Goal: Transaction & Acquisition: Book appointment/travel/reservation

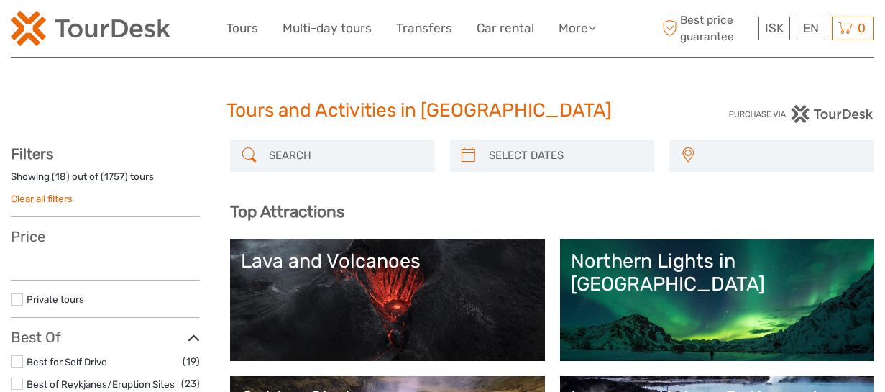
select select
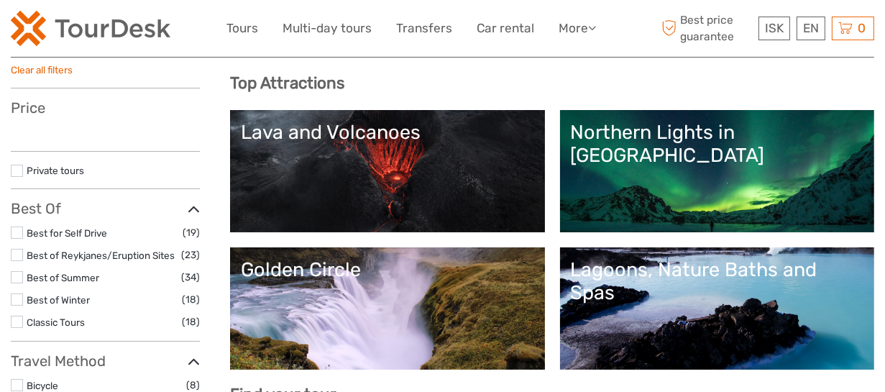
scroll to position [216, 0]
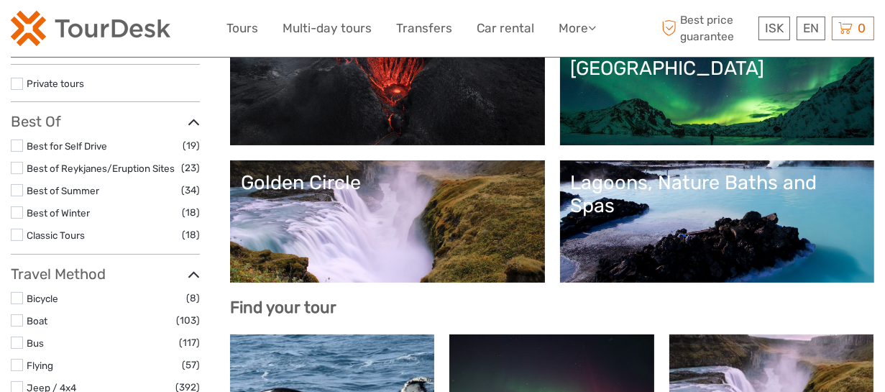
select select
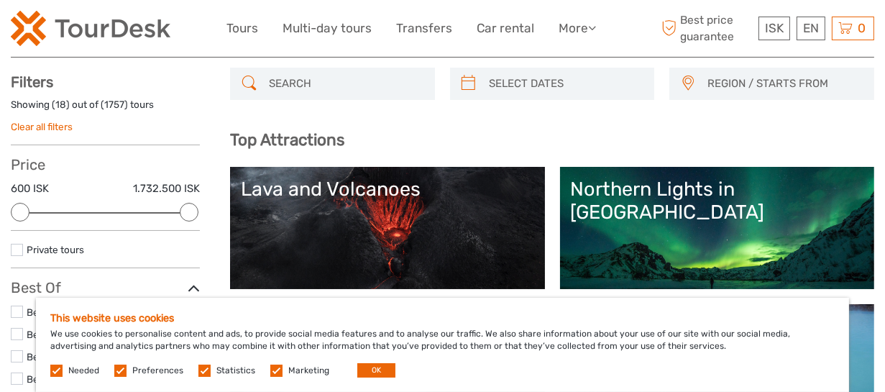
scroll to position [0, 0]
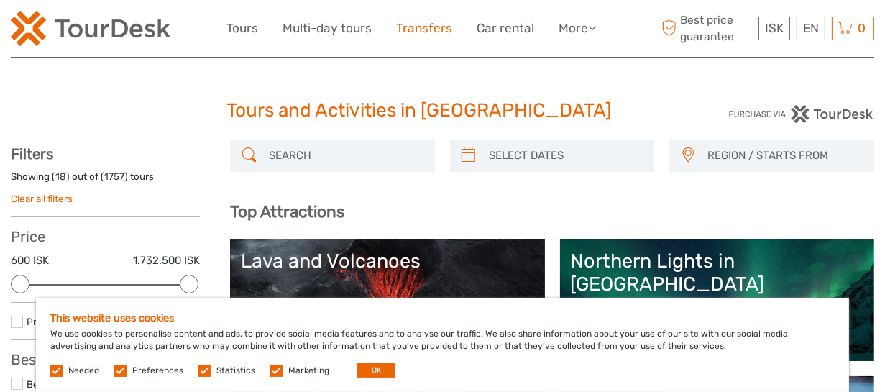
click at [425, 23] on link "Transfers" at bounding box center [424, 28] width 56 height 21
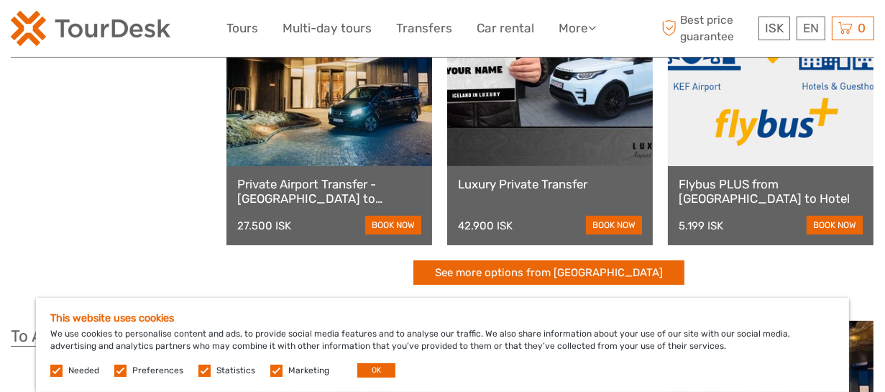
scroll to position [144, 0]
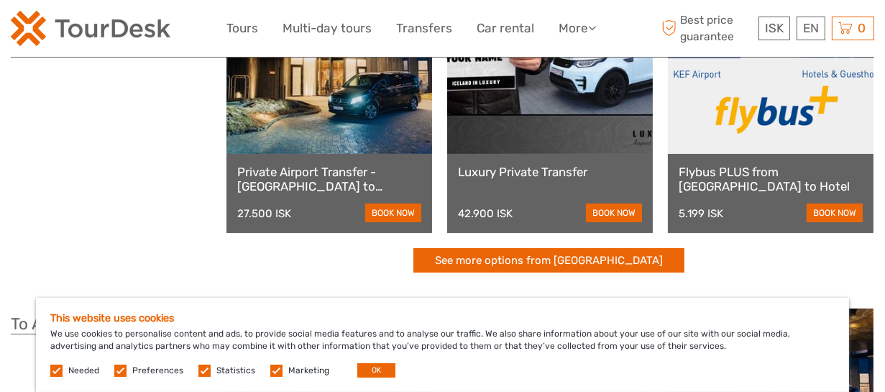
click at [349, 162] on div "Private Airport Transfer - [GEOGRAPHIC_DATA] to [GEOGRAPHIC_DATA] 27.500 ISK bo…" at bounding box center [329, 193] width 206 height 79
click at [387, 210] on link "book now" at bounding box center [393, 212] width 56 height 19
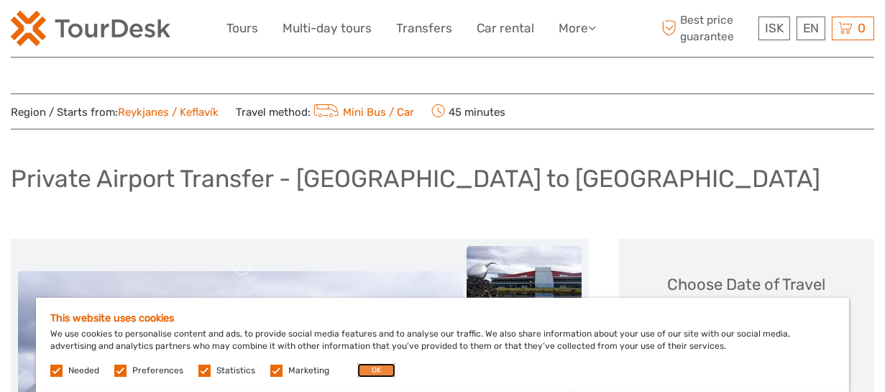
click at [370, 367] on button "OK" at bounding box center [376, 370] width 38 height 14
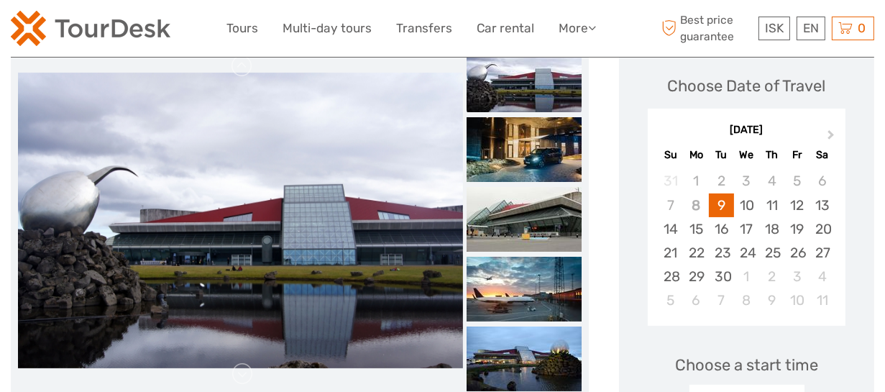
scroll to position [216, 0]
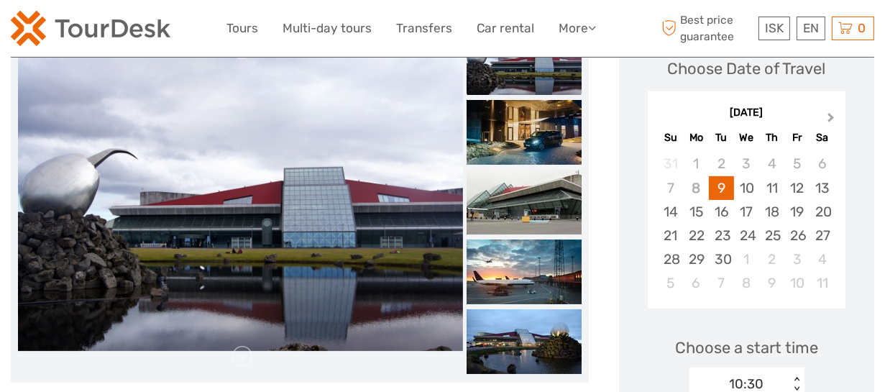
click at [831, 116] on span "Next Month" at bounding box center [831, 120] width 0 height 21
click at [817, 168] on div "4" at bounding box center [822, 164] width 25 height 24
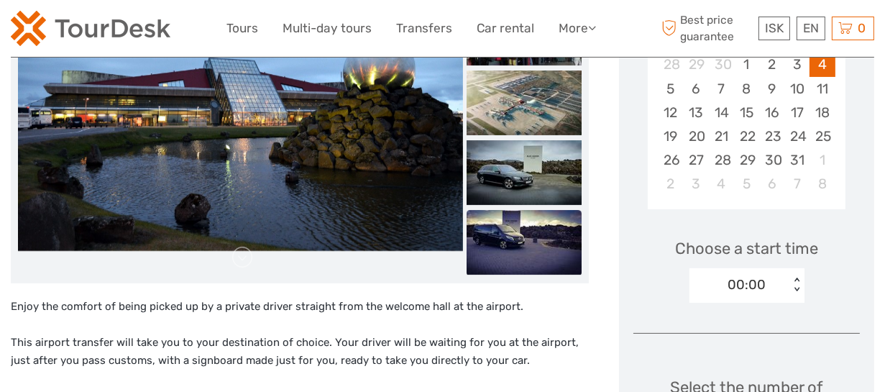
scroll to position [359, 0]
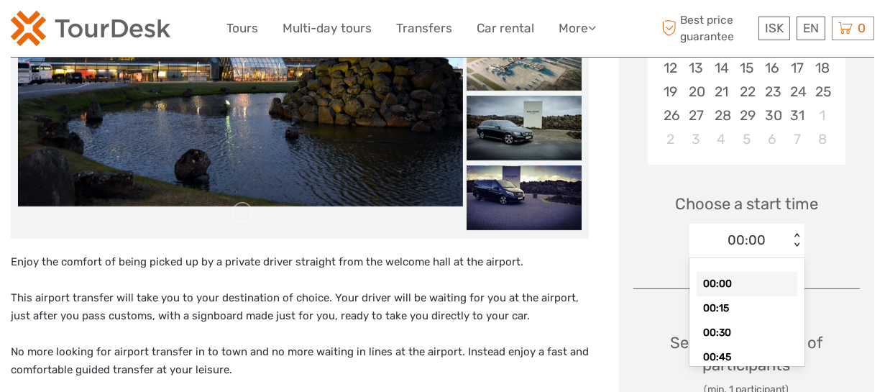
click at [794, 246] on div "< >" at bounding box center [796, 240] width 12 height 15
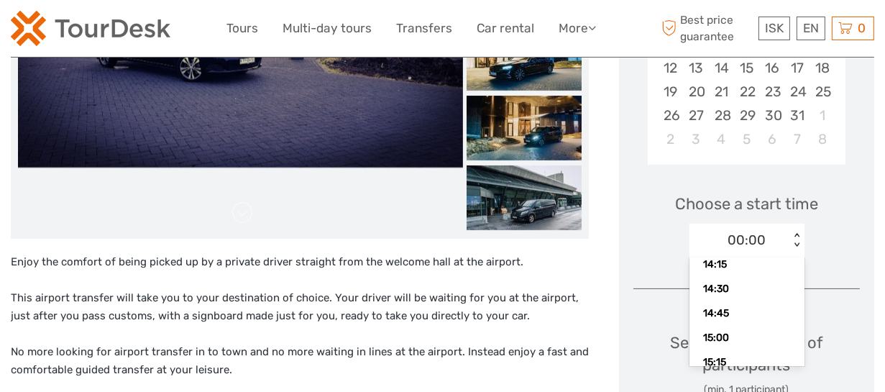
scroll to position [1412, 0]
click at [727, 288] on div "14:30" at bounding box center [747, 290] width 101 height 24
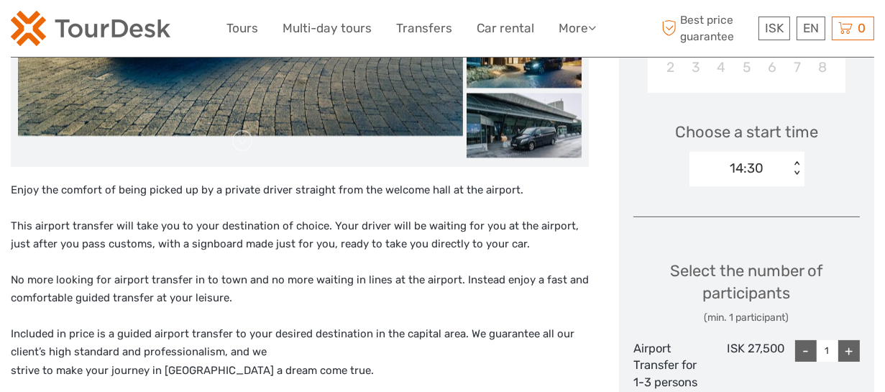
scroll to position [503, 0]
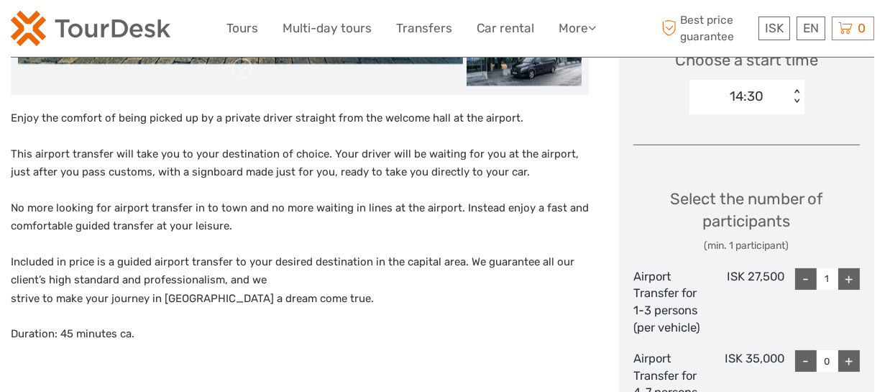
click at [853, 280] on div "+" at bounding box center [849, 279] width 22 height 22
type input "2"
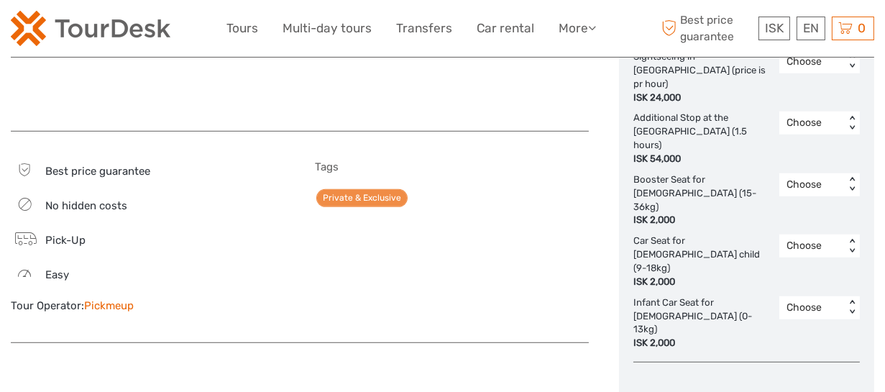
scroll to position [935, 0]
